Goal: Find contact information: Find contact information

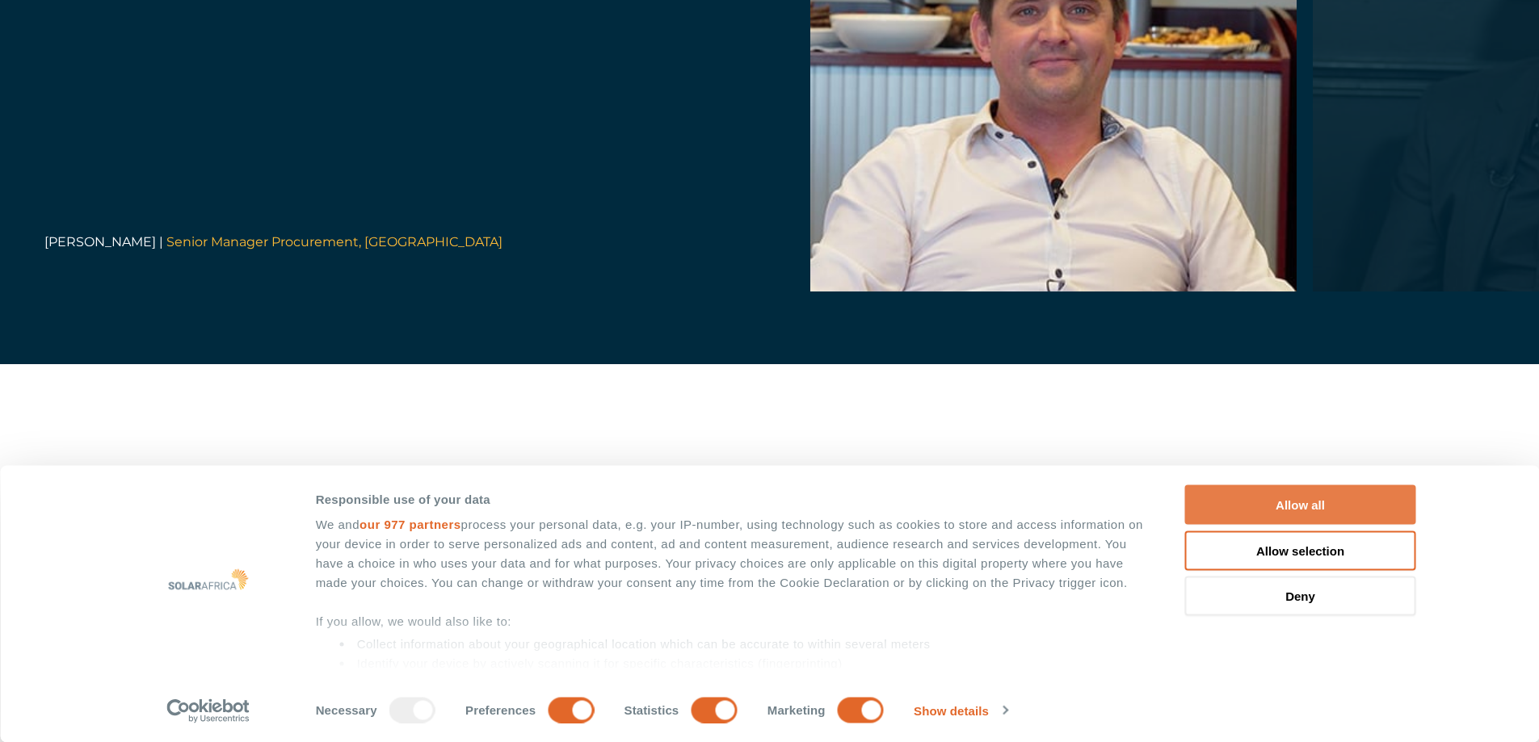
click at [1301, 509] on button "Allow all" at bounding box center [1300, 505] width 231 height 40
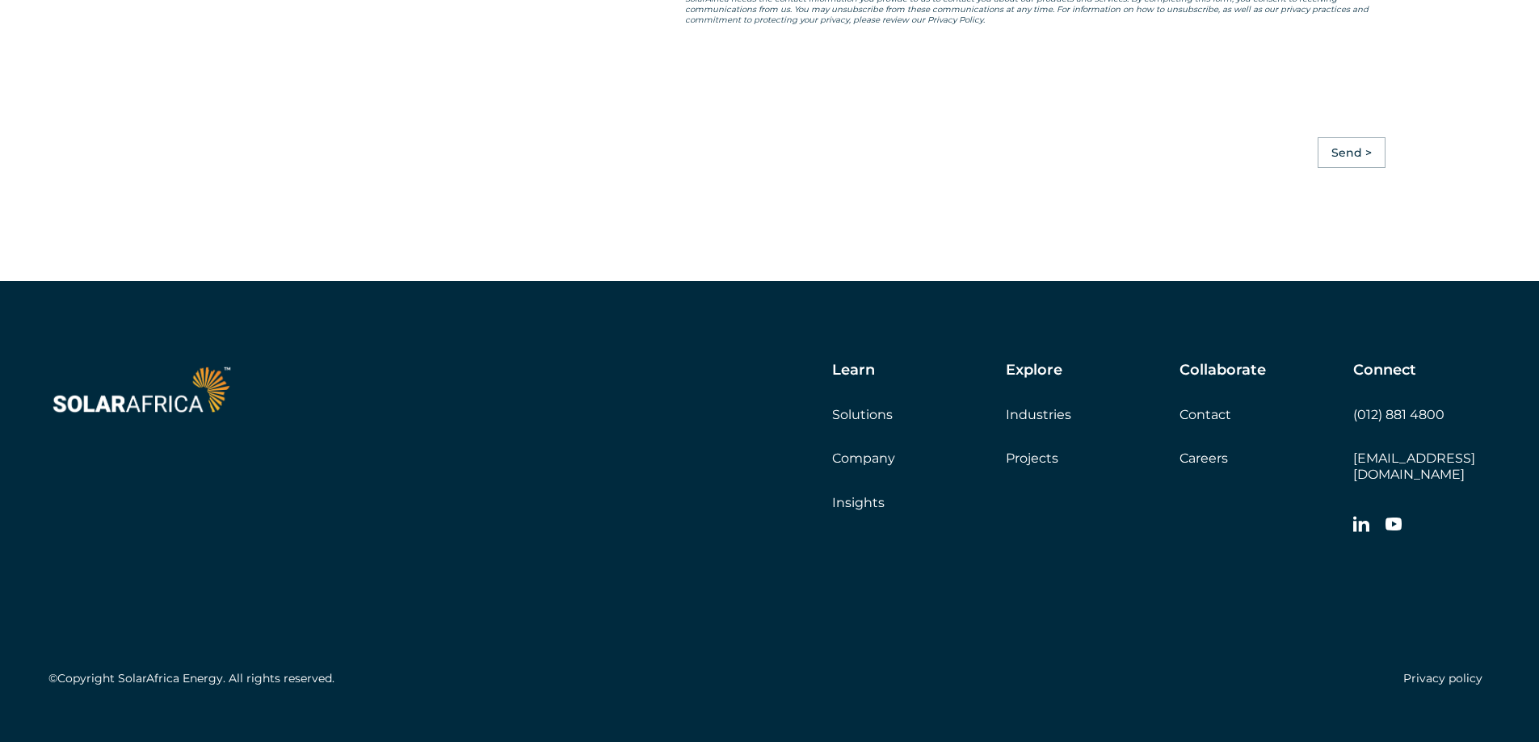
scroll to position [4529, 0]
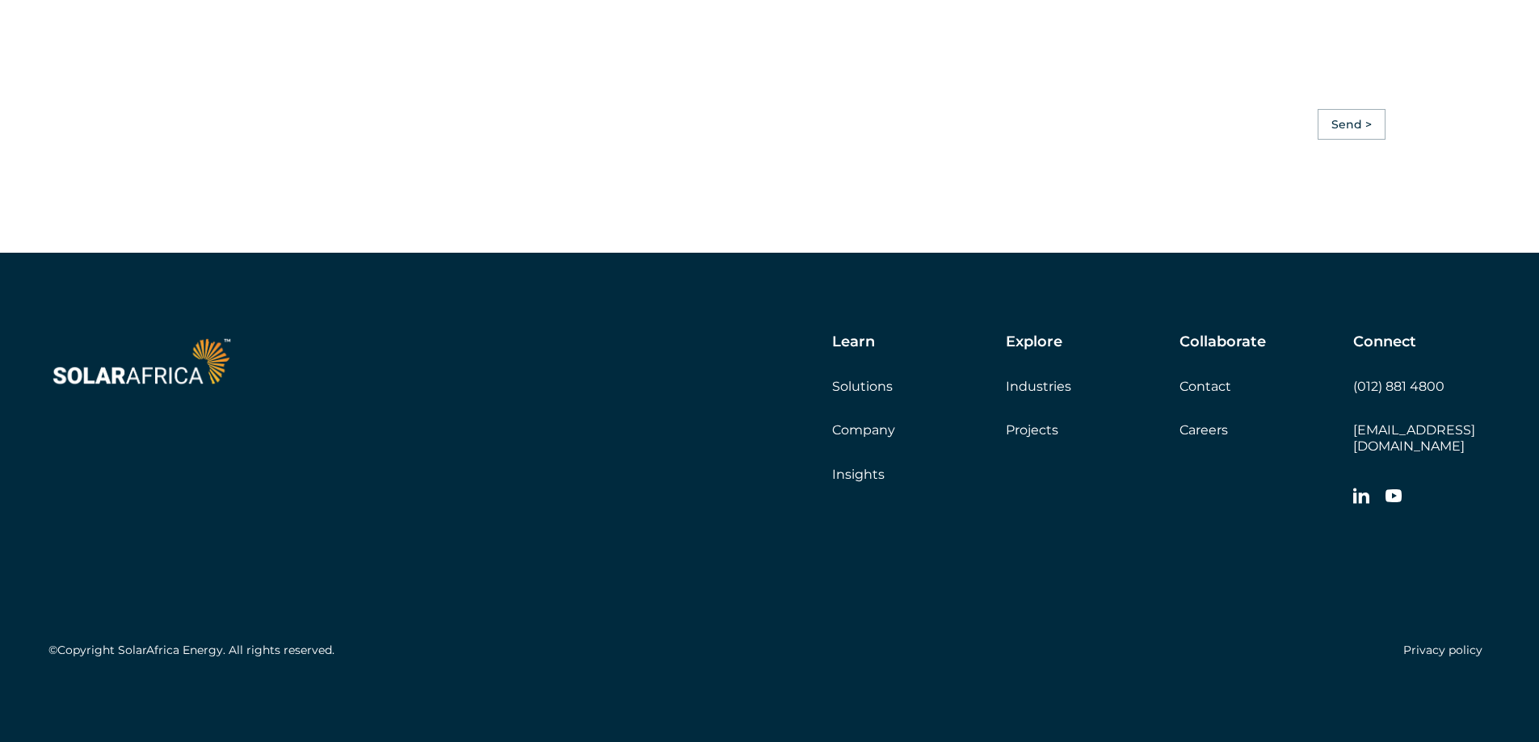
click at [1203, 394] on link "Contact" at bounding box center [1205, 386] width 52 height 15
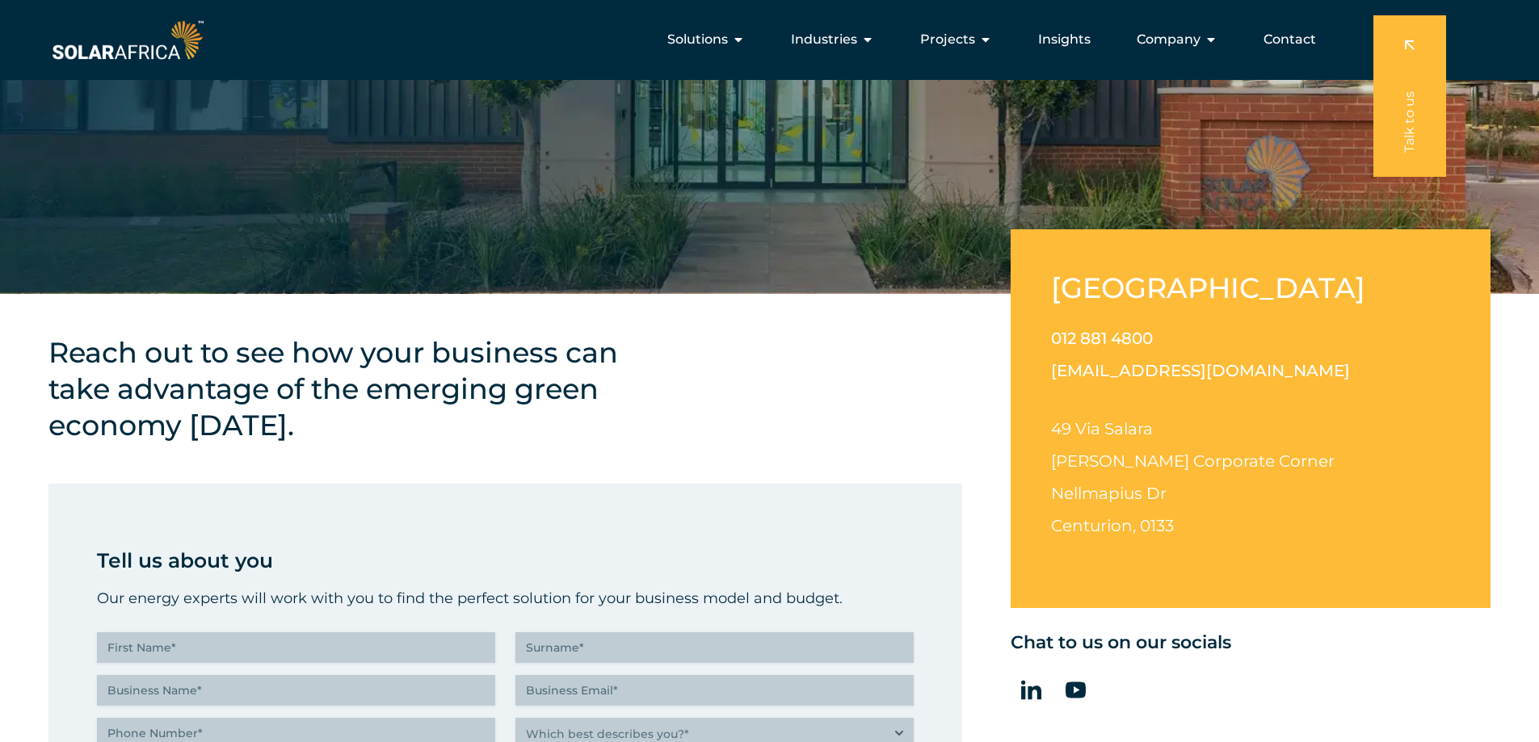
scroll to position [288, 0]
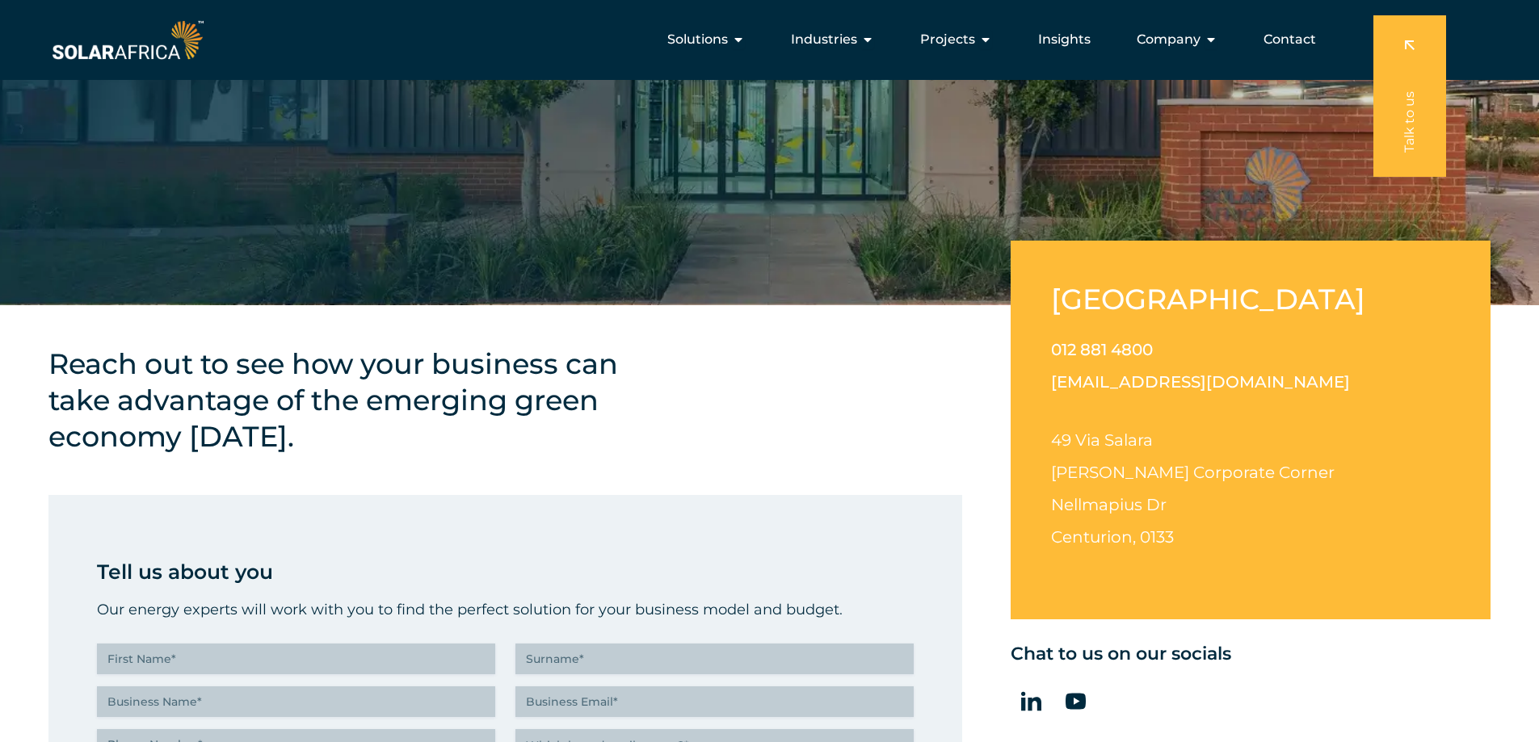
drag, startPoint x: 1541, startPoint y: 642, endPoint x: 1491, endPoint y: 148, distance: 496.9
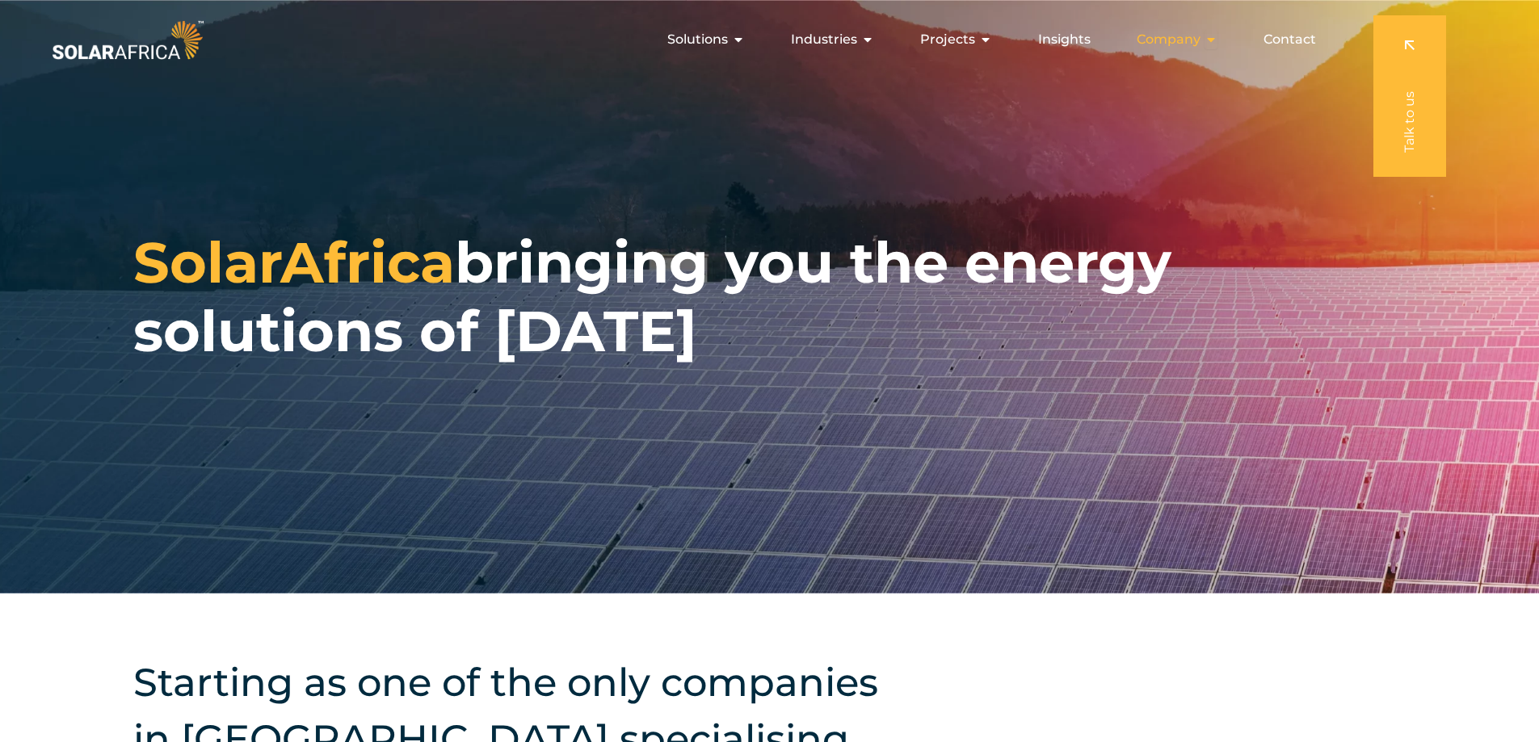
click at [1177, 40] on span "Company" at bounding box center [1169, 39] width 64 height 19
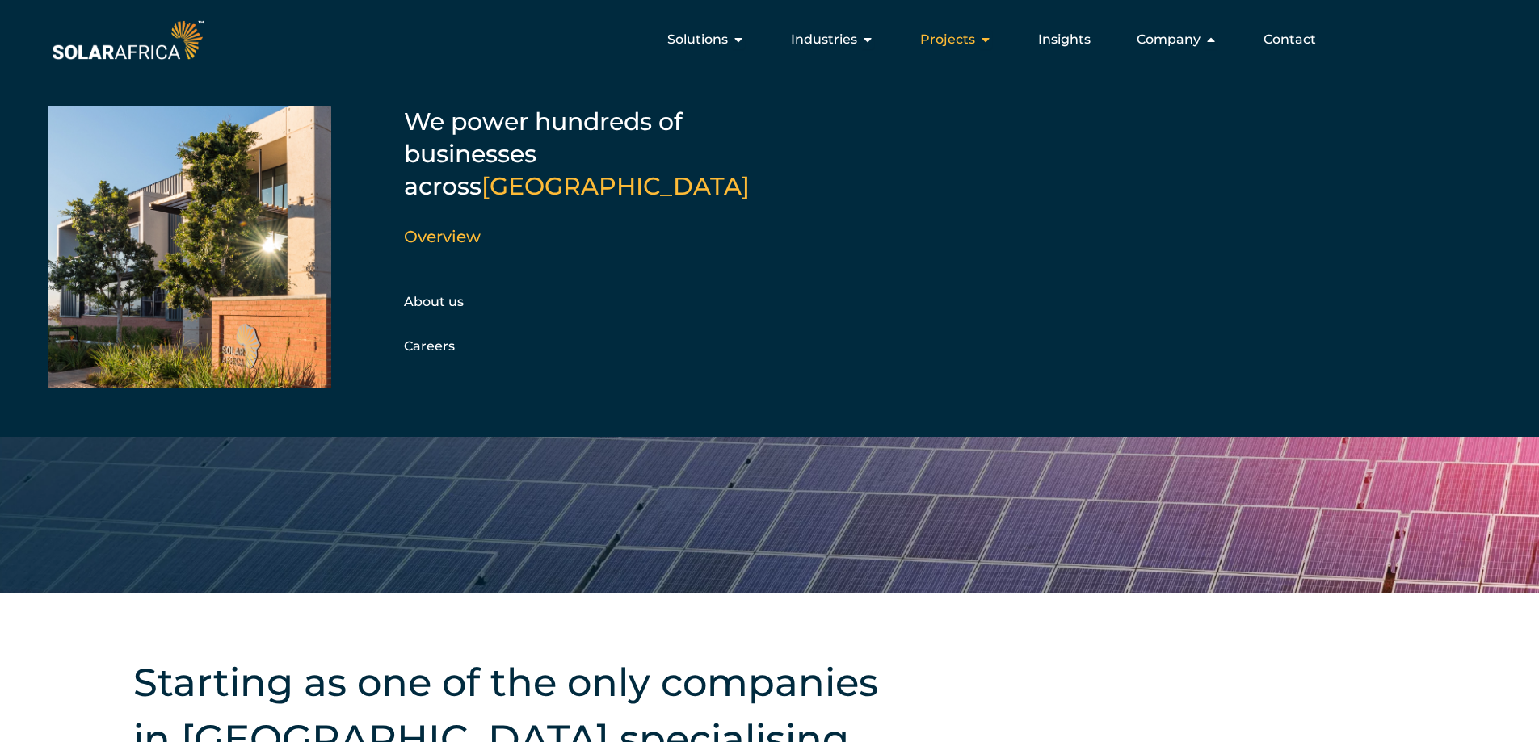
click at [981, 43] on icon "Menu" at bounding box center [985, 39] width 13 height 13
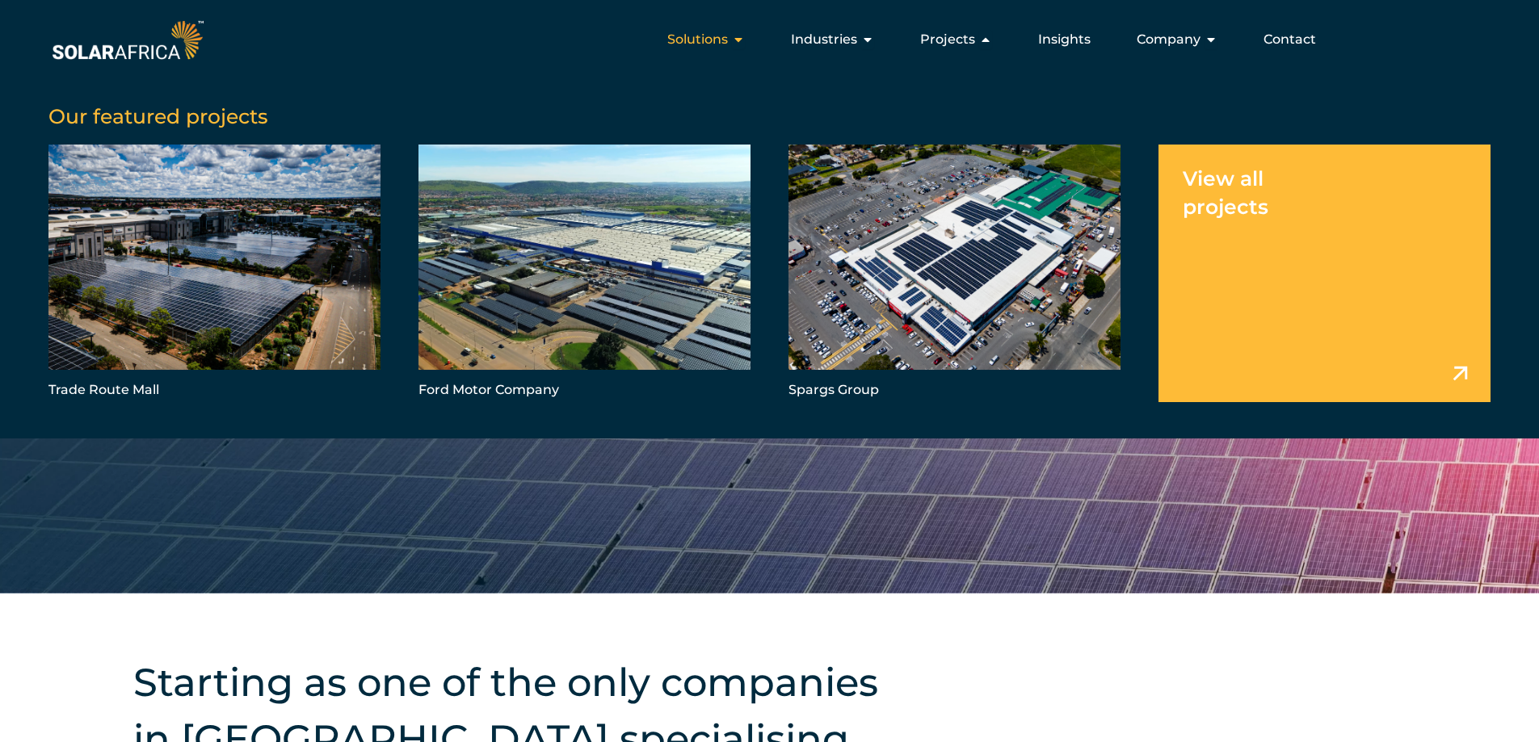
click at [728, 37] on span "Solutions" at bounding box center [697, 39] width 61 height 19
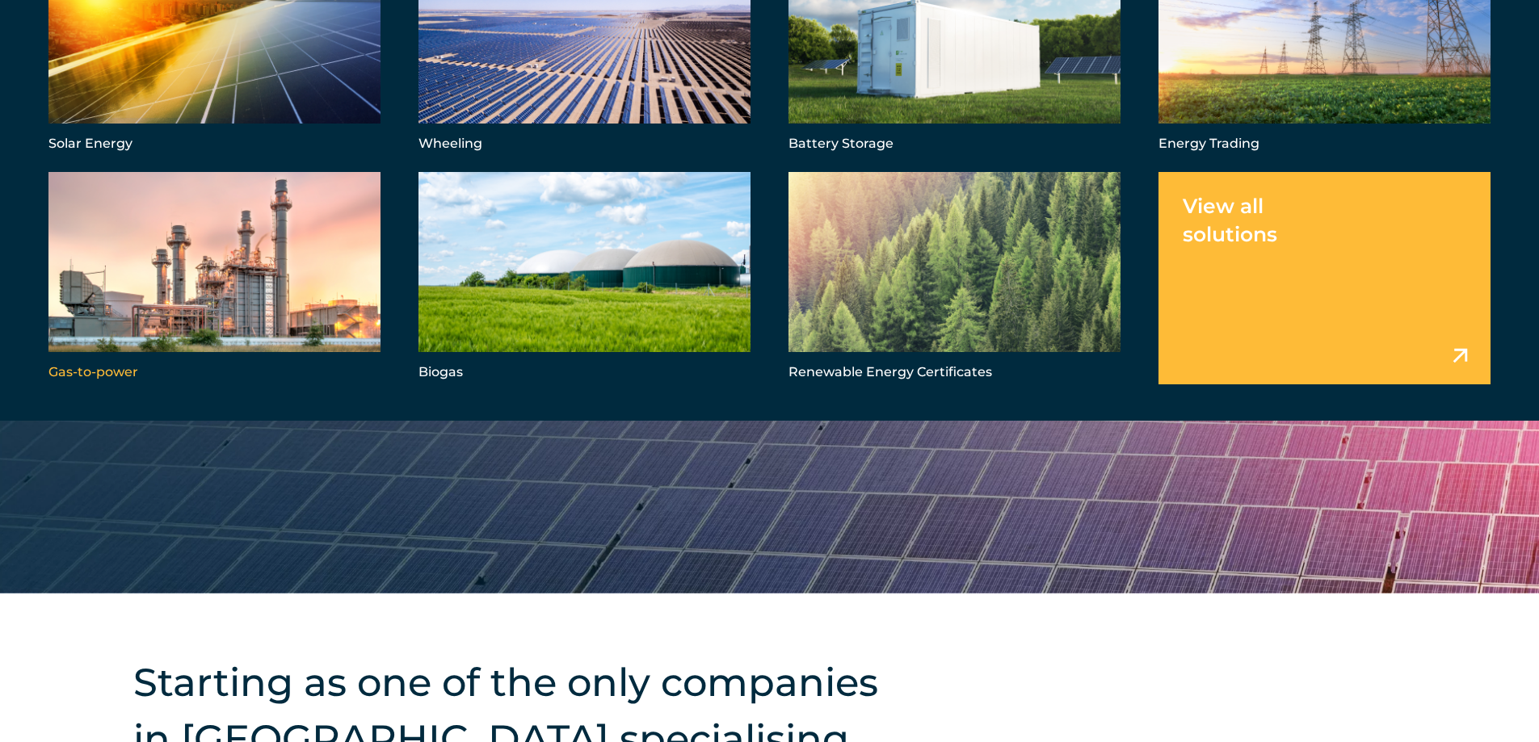
scroll to position [2423, 0]
